Goal: Task Accomplishment & Management: Use online tool/utility

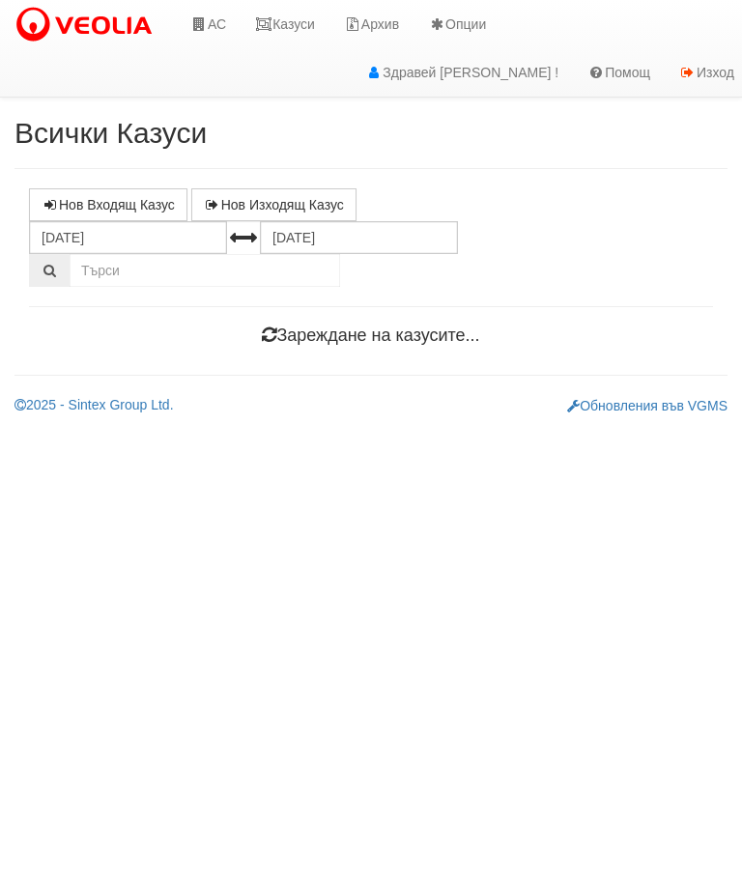
scroll to position [0, 7]
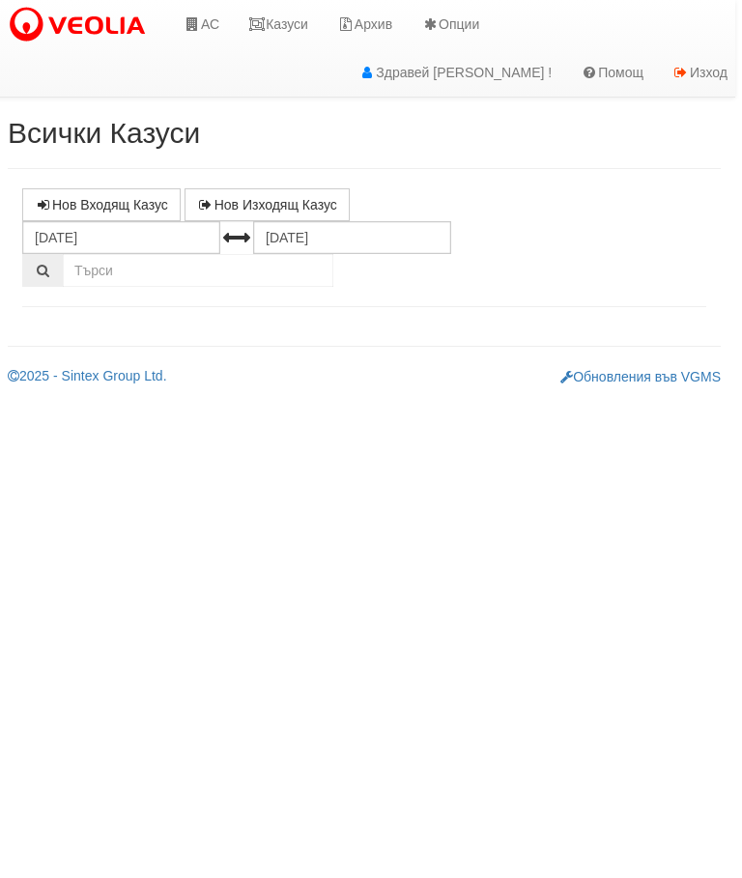
select select "10"
select select "1"
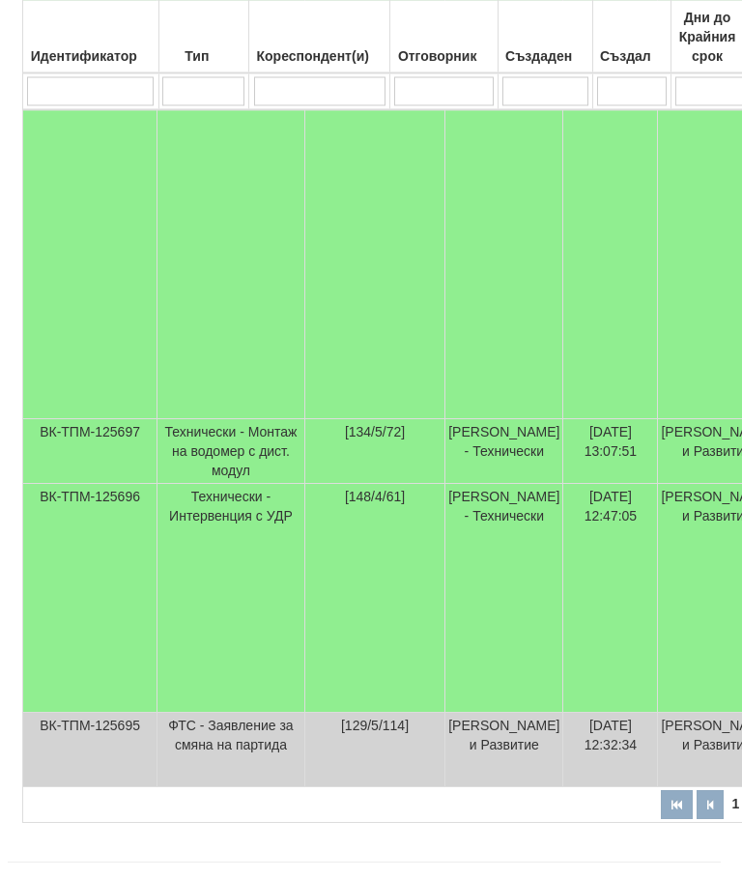
scroll to position [1317, 7]
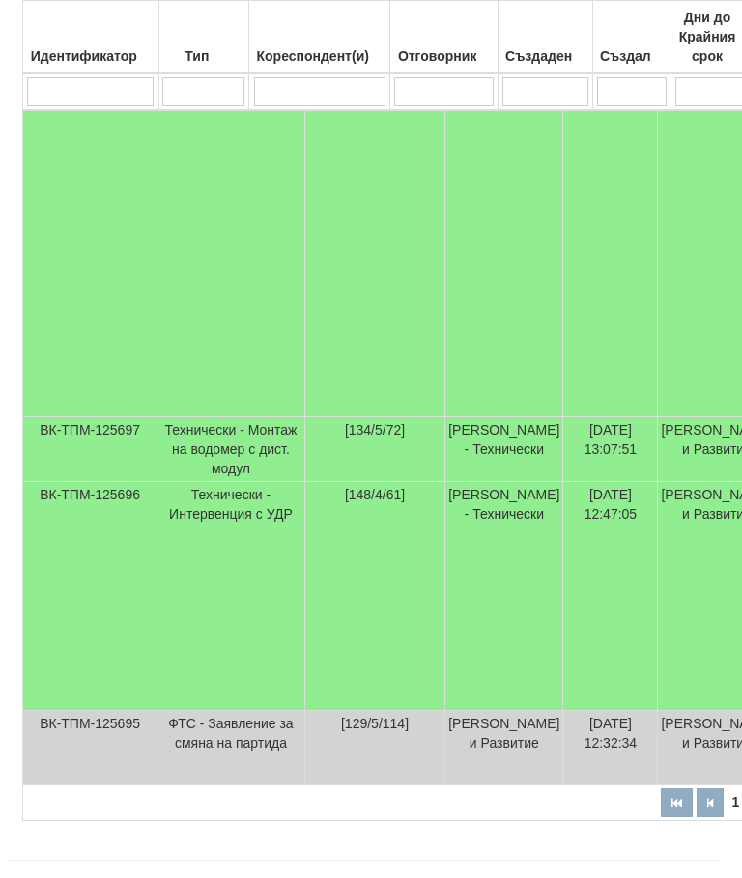
click at [332, 89] on input "search" at bounding box center [319, 91] width 131 height 29
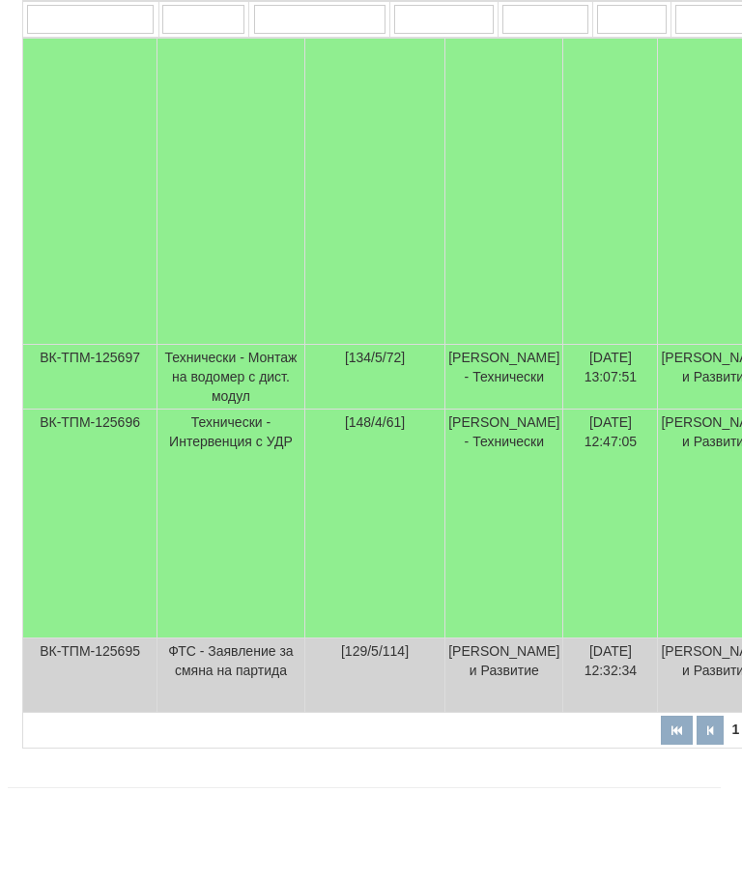
type input "1"
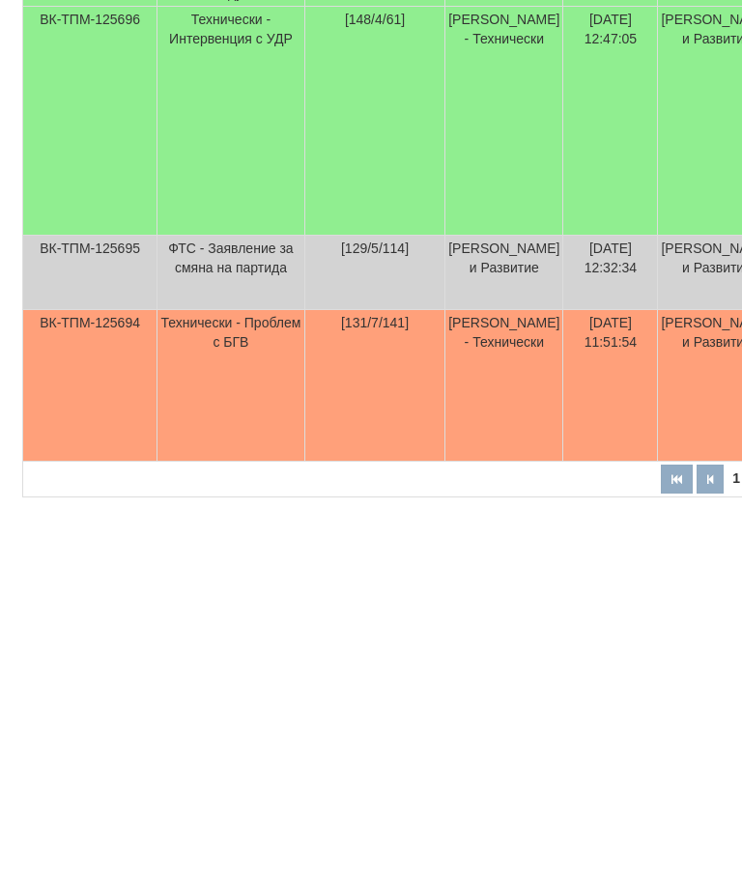
scroll to position [174, 0]
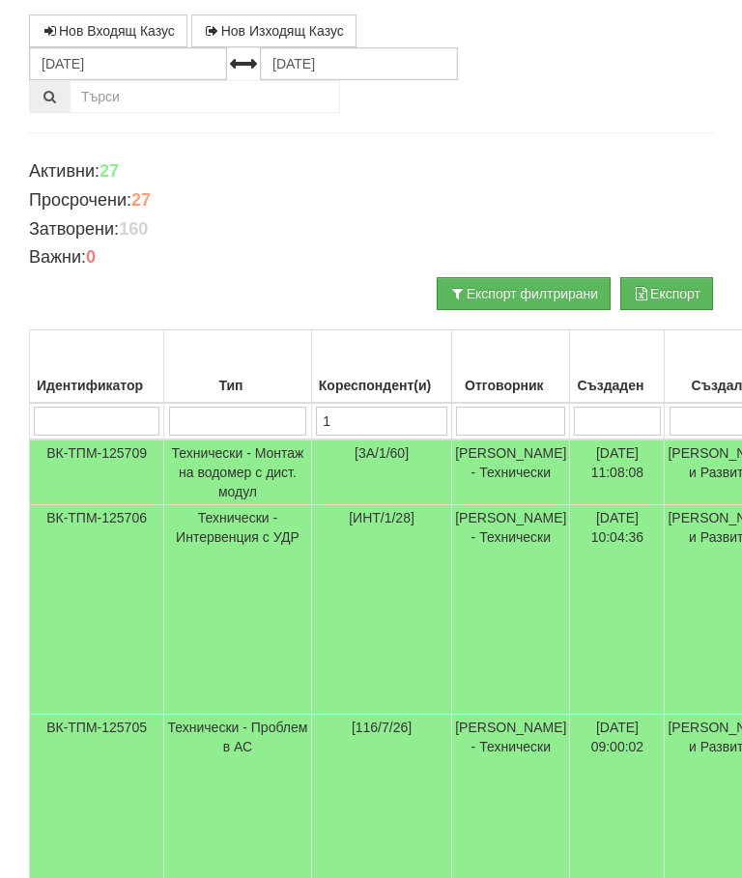
type input "13"
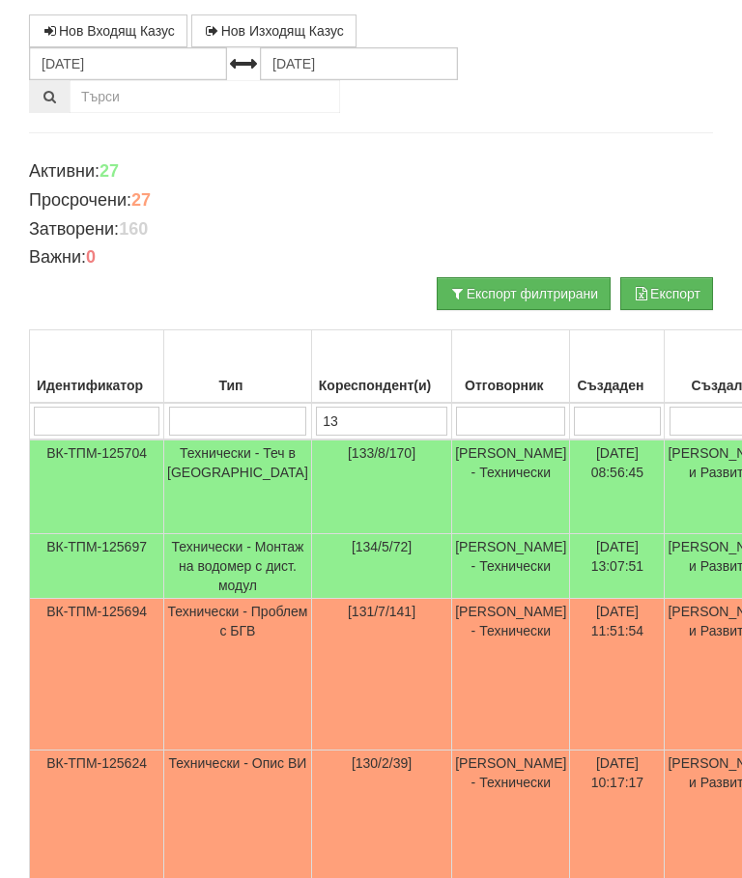
type input "131"
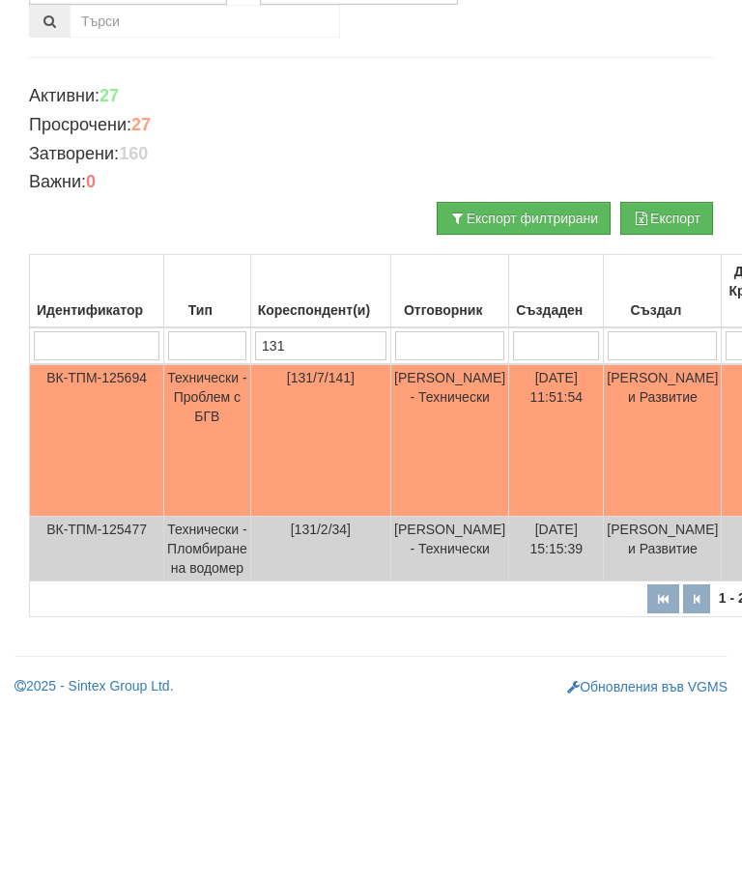
type input "131"
click at [610, 531] on td "[PERSON_NAME] и Развитие" at bounding box center [663, 607] width 118 height 153
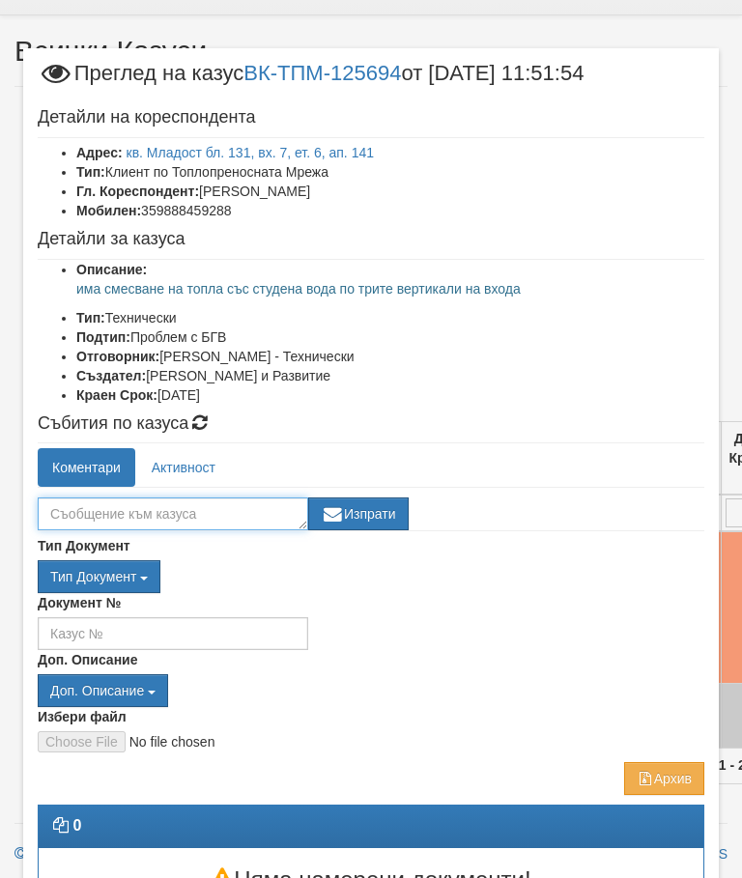
click at [94, 511] on textarea at bounding box center [173, 513] width 270 height 33
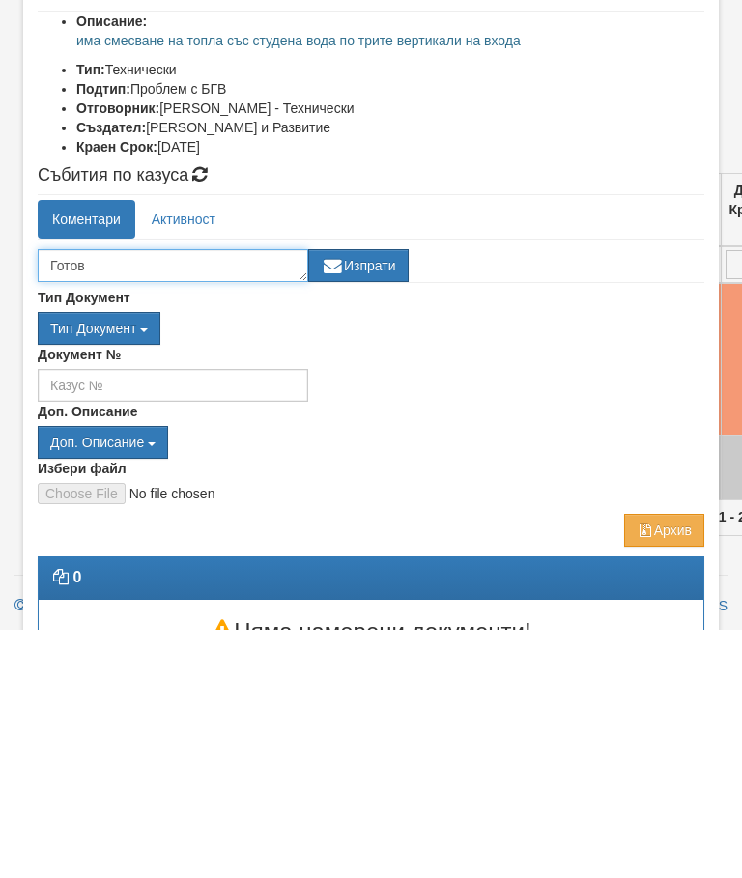
type textarea "Готов"
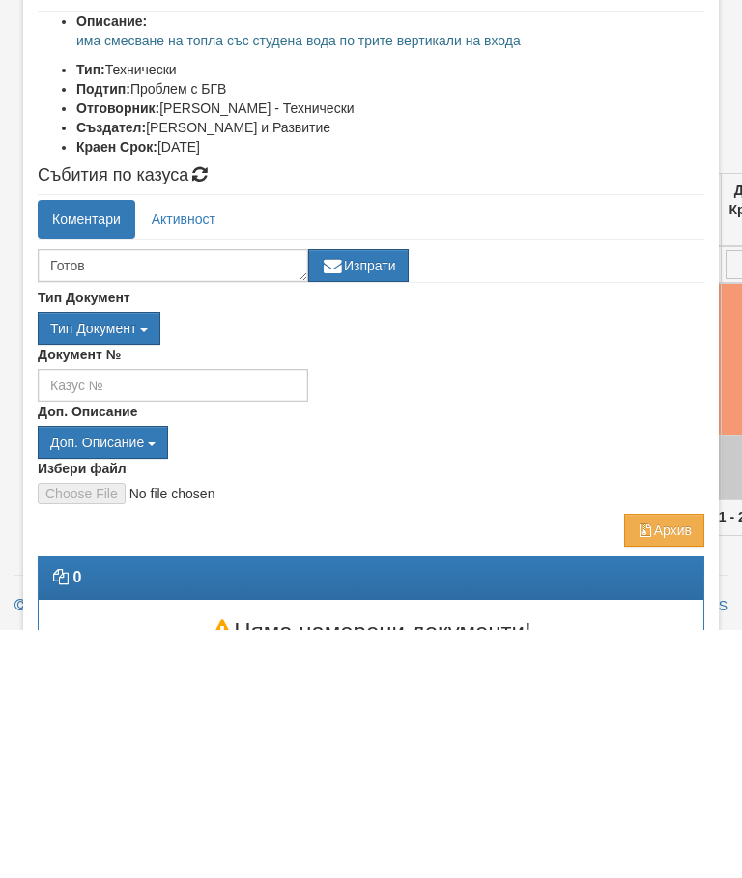
click at [385, 497] on button "Изпрати" at bounding box center [358, 513] width 100 height 33
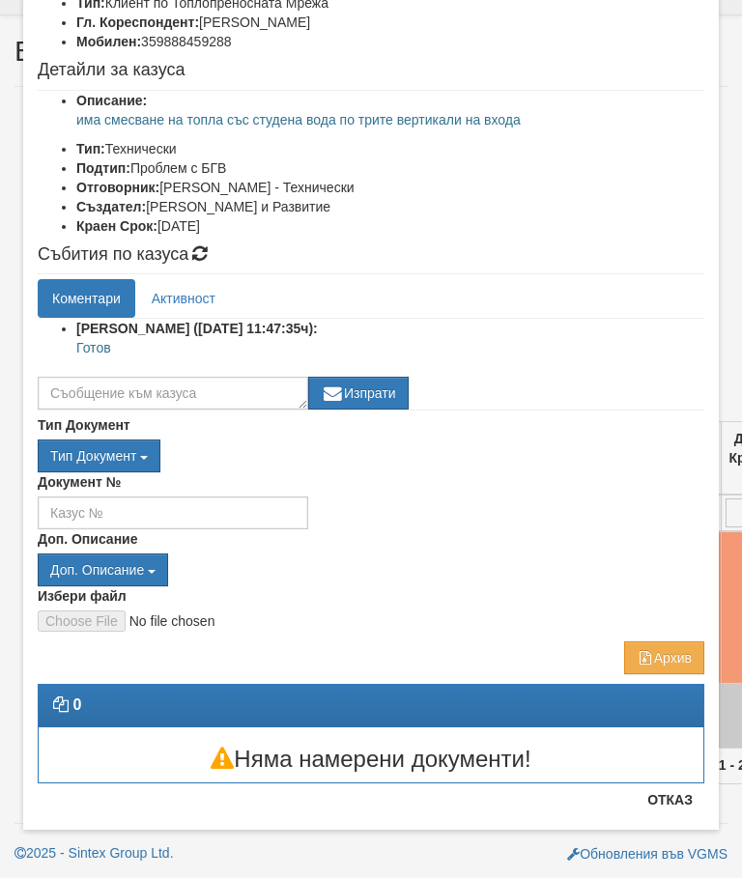
scroll to position [169, 0]
click at [678, 799] on button "Отказ" at bounding box center [670, 799] width 69 height 31
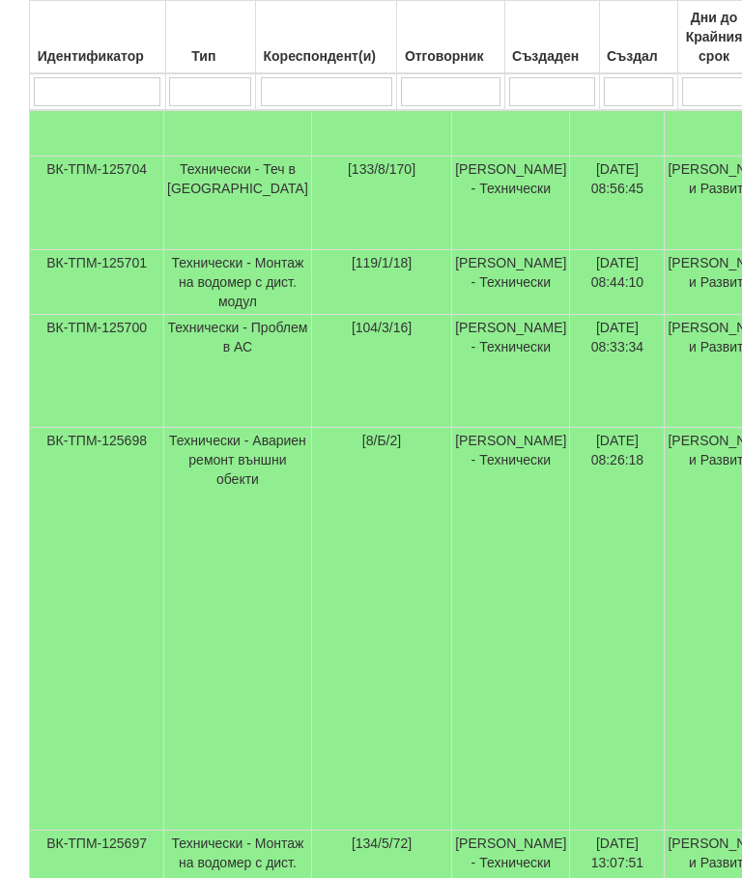
scroll to position [893, 0]
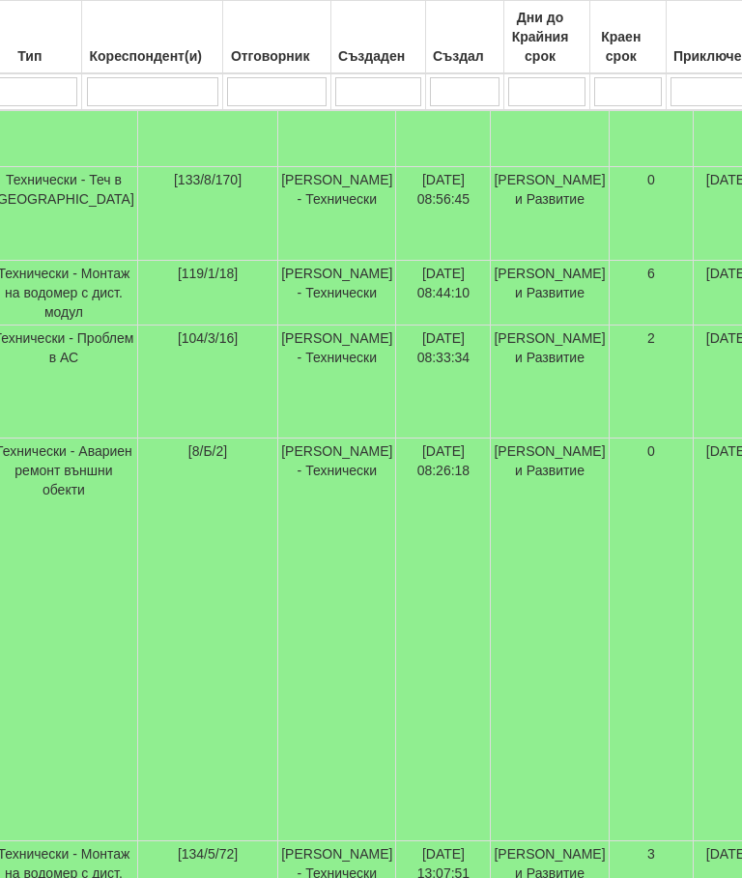
click at [717, 92] on input "search" at bounding box center [718, 91] width 97 height 29
click at [628, 97] on input "search" at bounding box center [628, 91] width 68 height 29
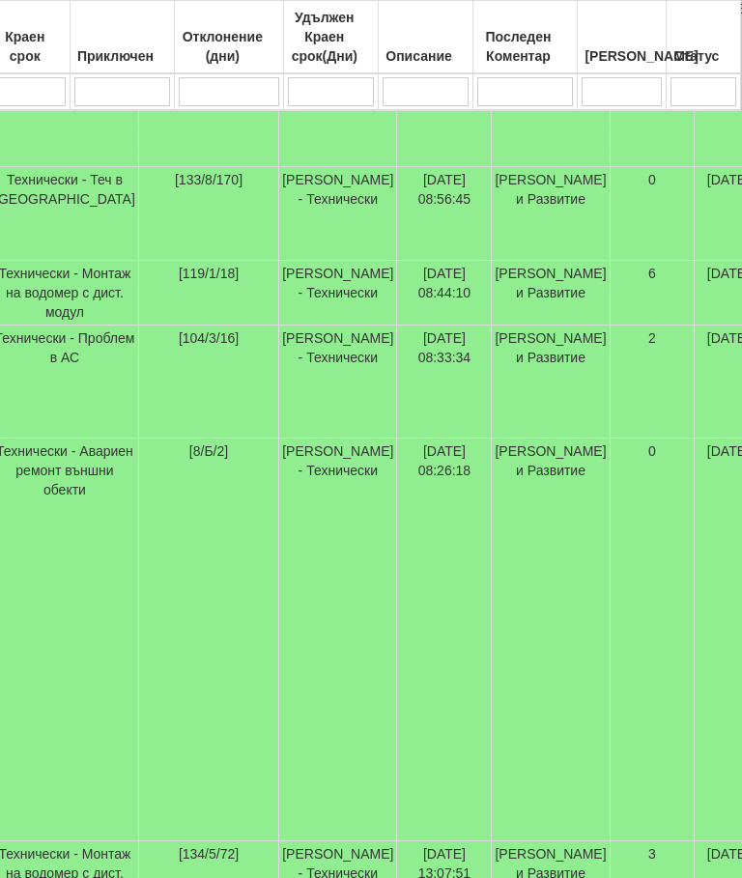
scroll to position [893, 769]
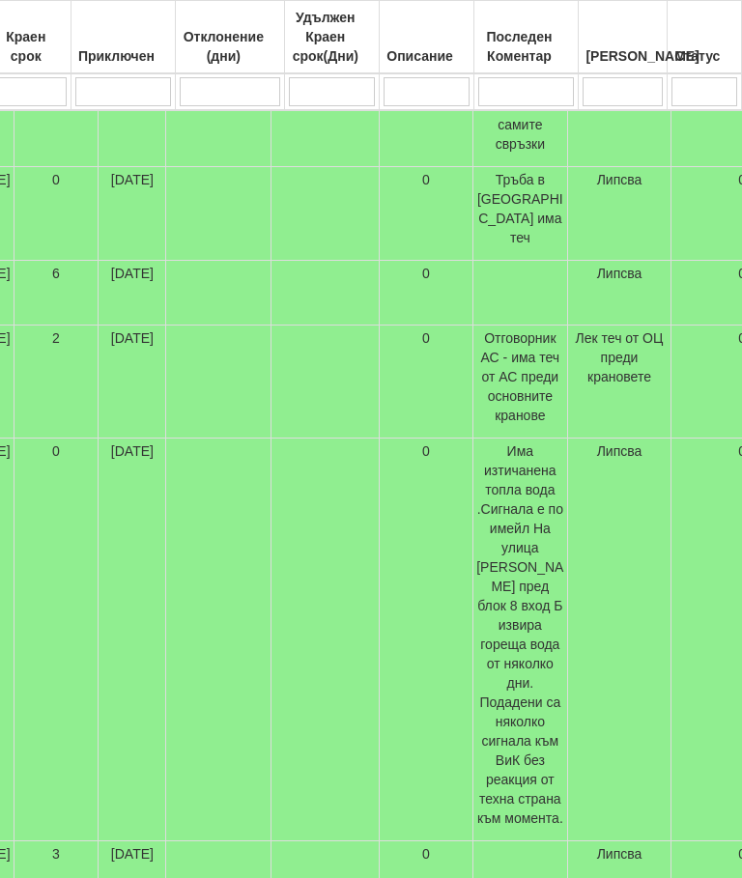
click at [719, 87] on input "search" at bounding box center [704, 91] width 66 height 29
type input "П"
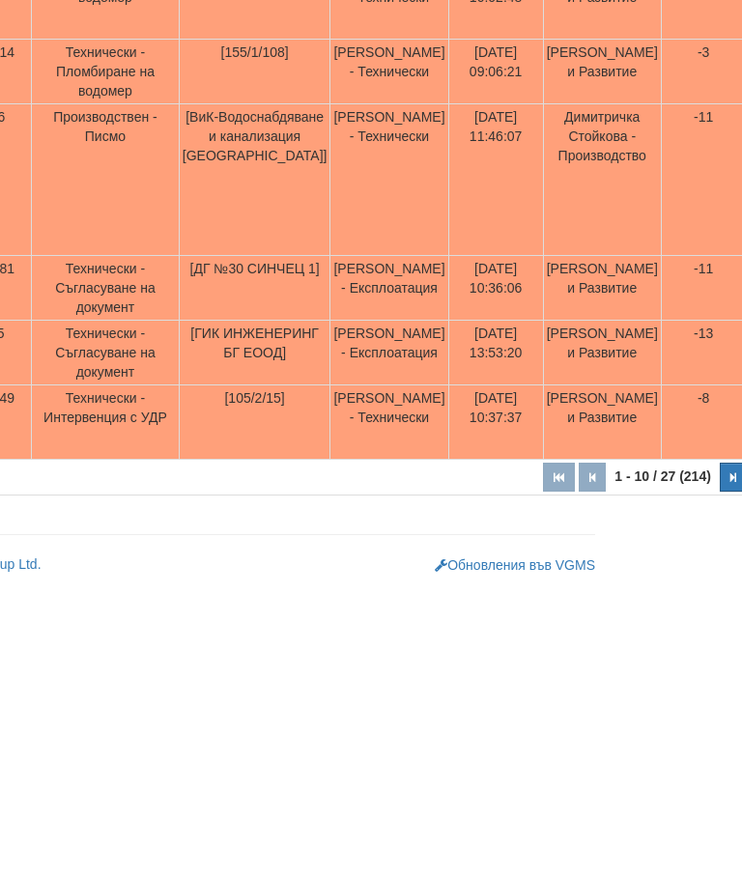
scroll to position [920, 132]
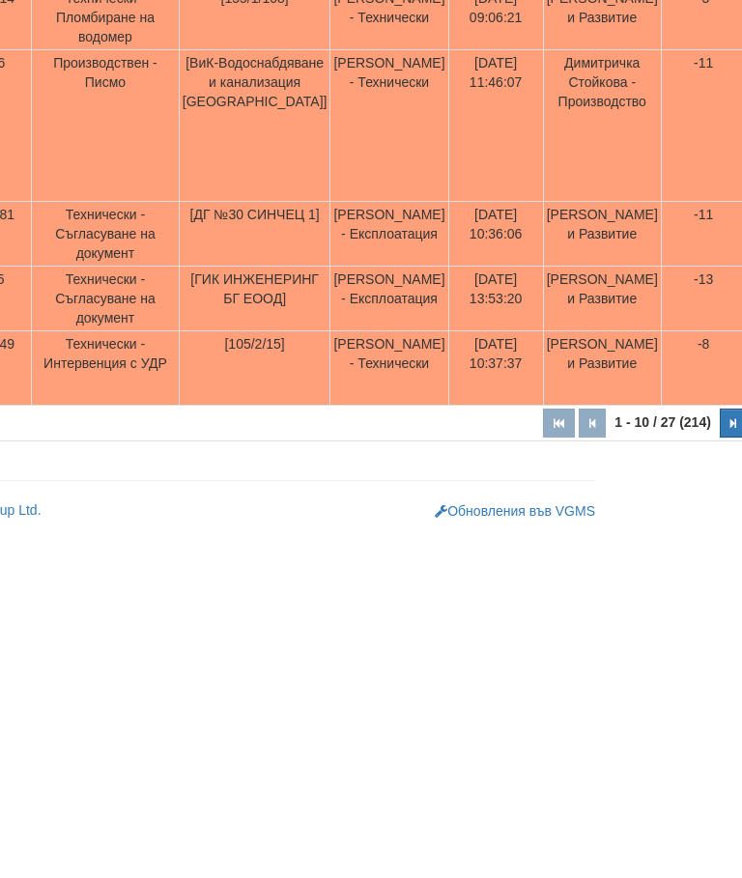
click at [720, 760] on button "button" at bounding box center [733, 774] width 27 height 29
select select "2"
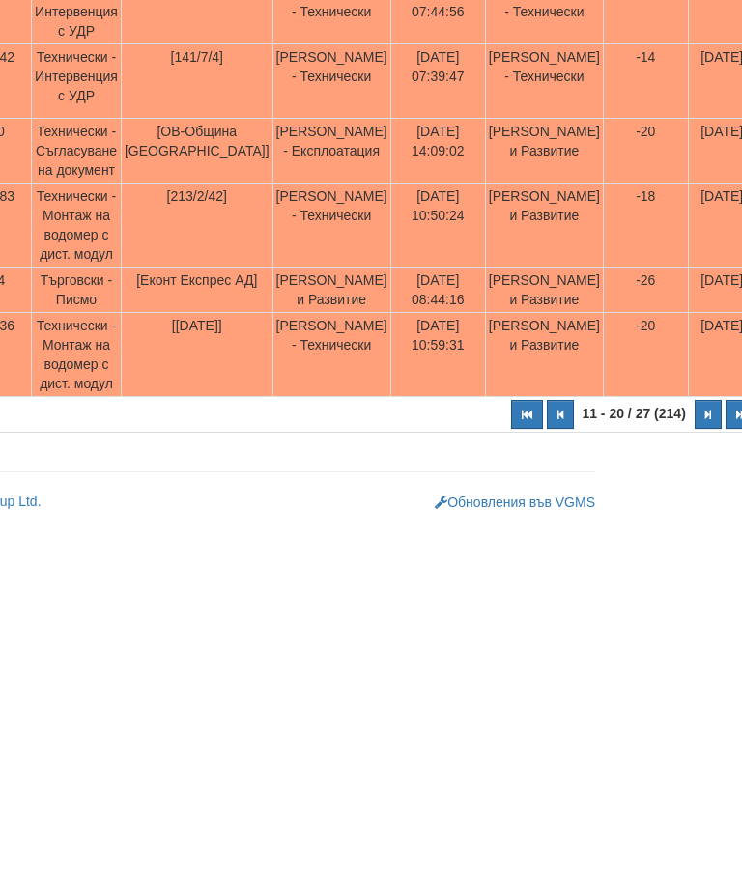
scroll to position [665, 132]
